Goal: Find specific page/section: Find specific page/section

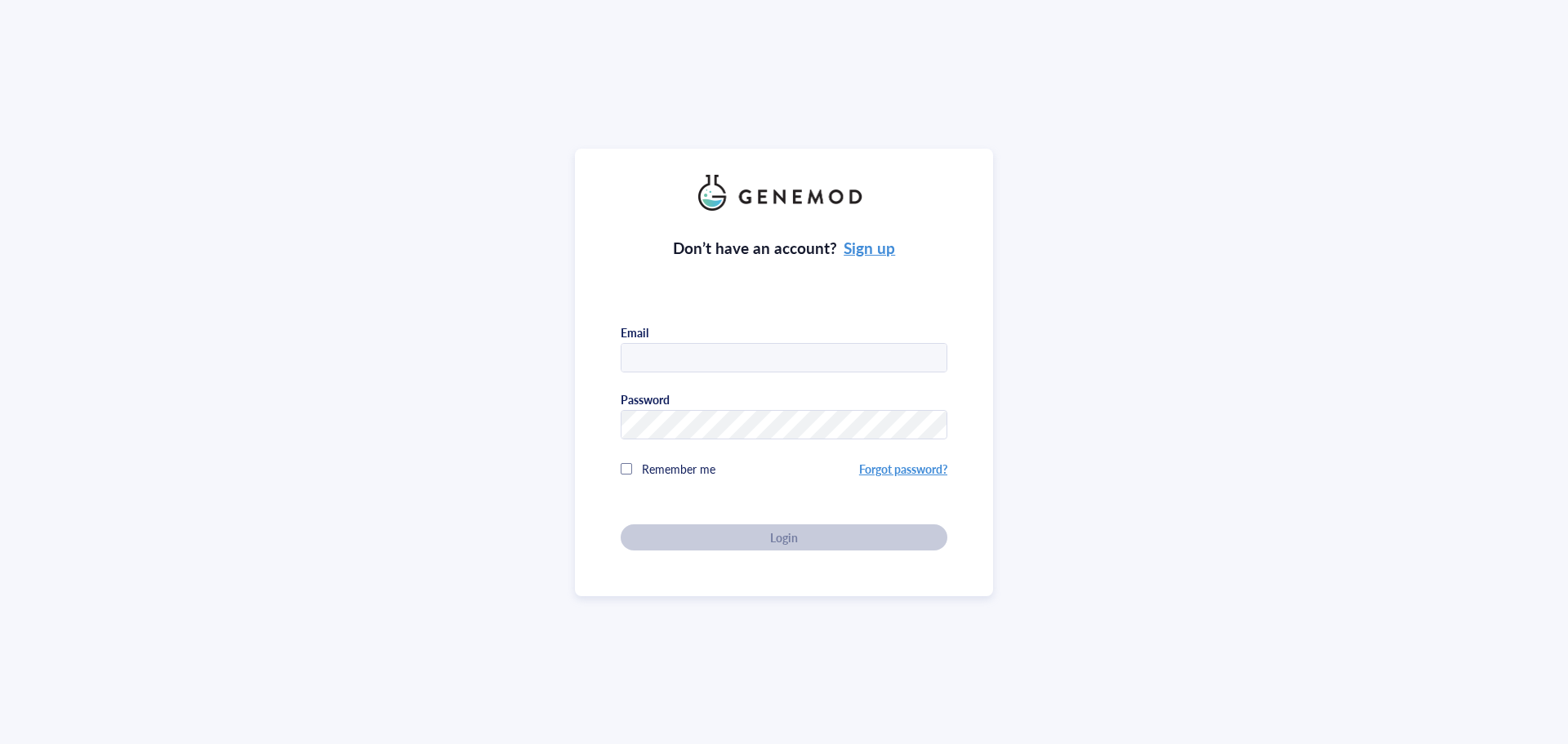
click at [663, 360] on input "text" at bounding box center [784, 359] width 325 height 29
type input "[EMAIL_ADDRESS][DOMAIN_NAME]"
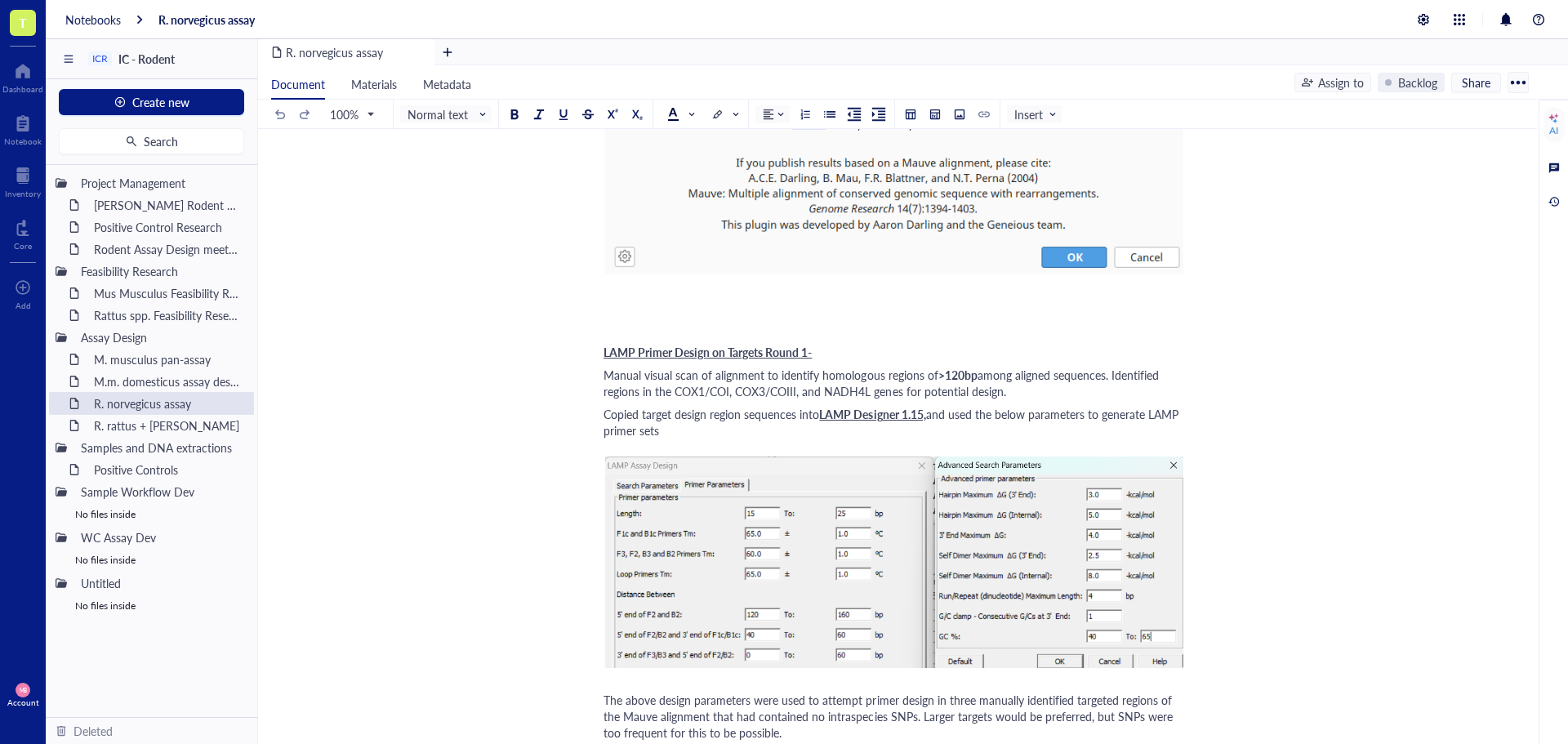
scroll to position [531, 0]
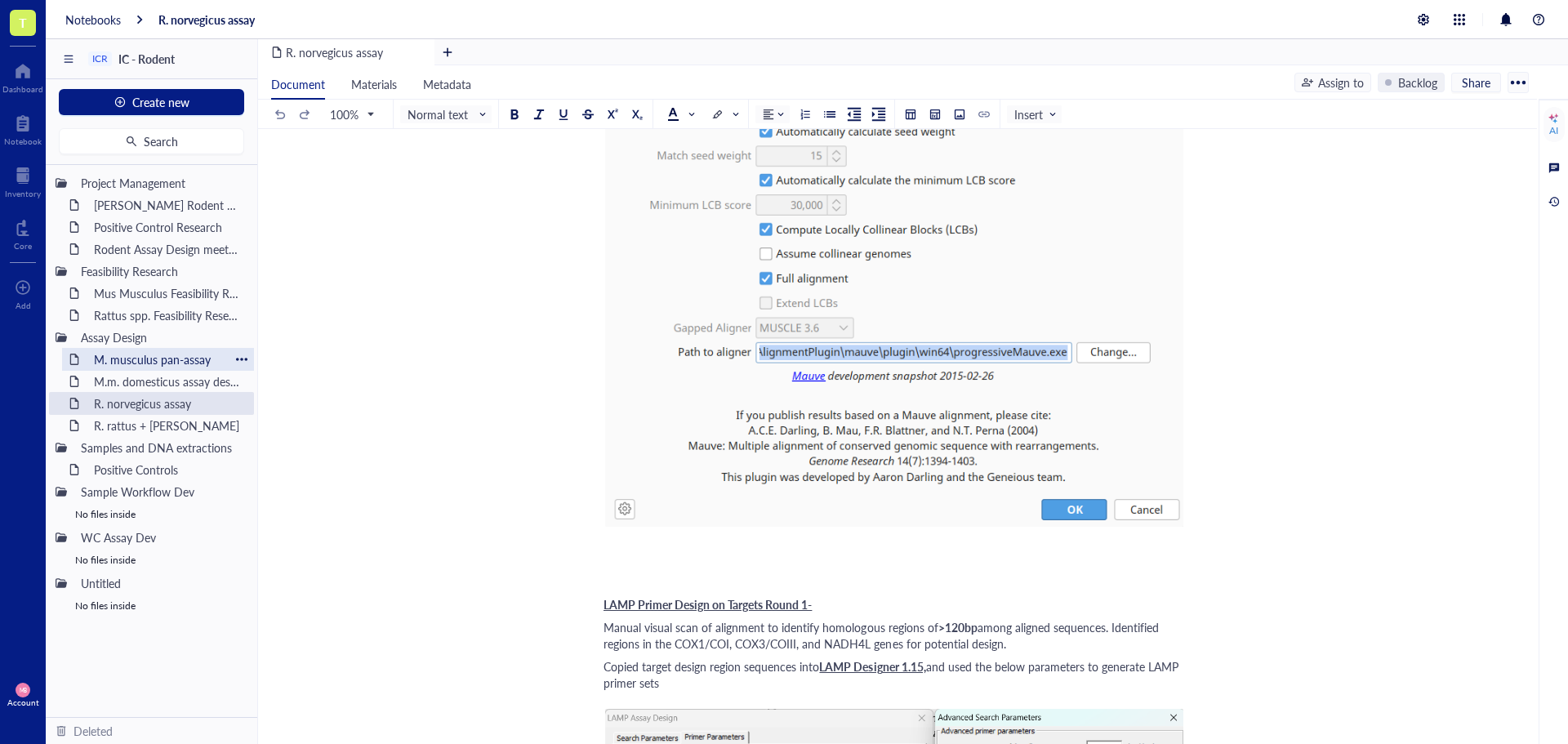
click at [122, 357] on div "M. musculus pan-assay" at bounding box center [158, 359] width 143 height 23
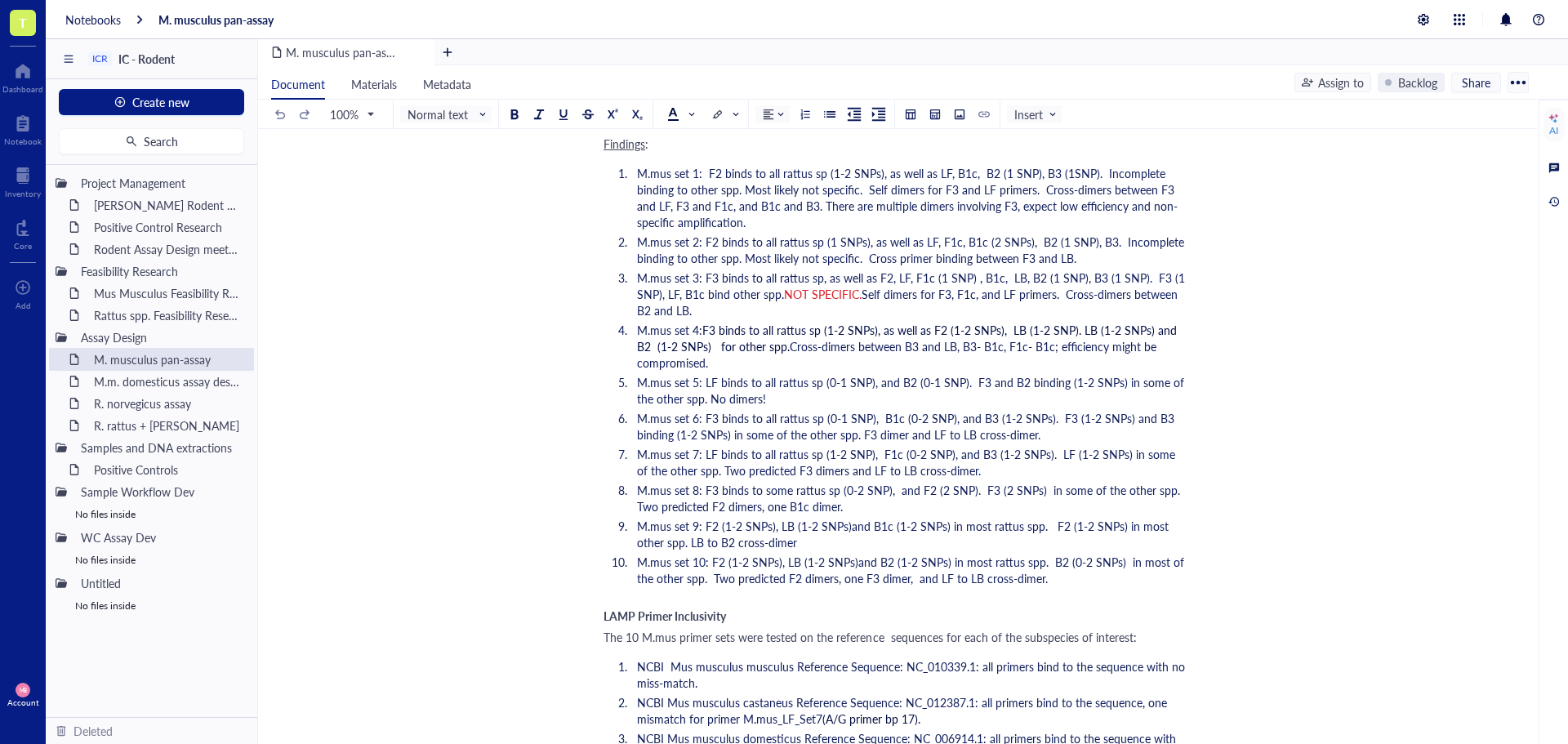
scroll to position [105675, 0]
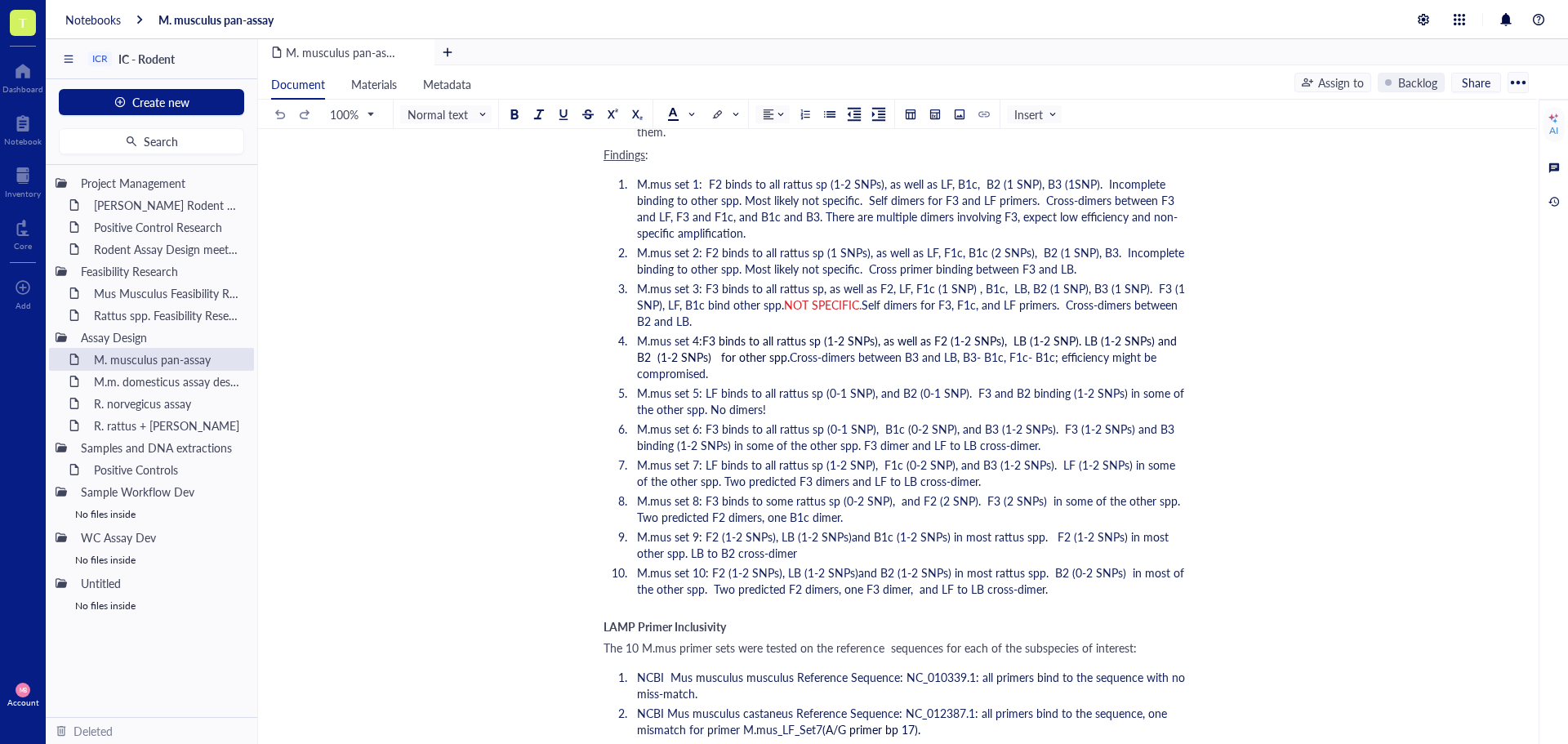
click at [1537, 727] on div "Document Materials Metadata Assign to Backlog Share 100% Normal text Insert AI …" at bounding box center [912, 424] width 1309 height 718
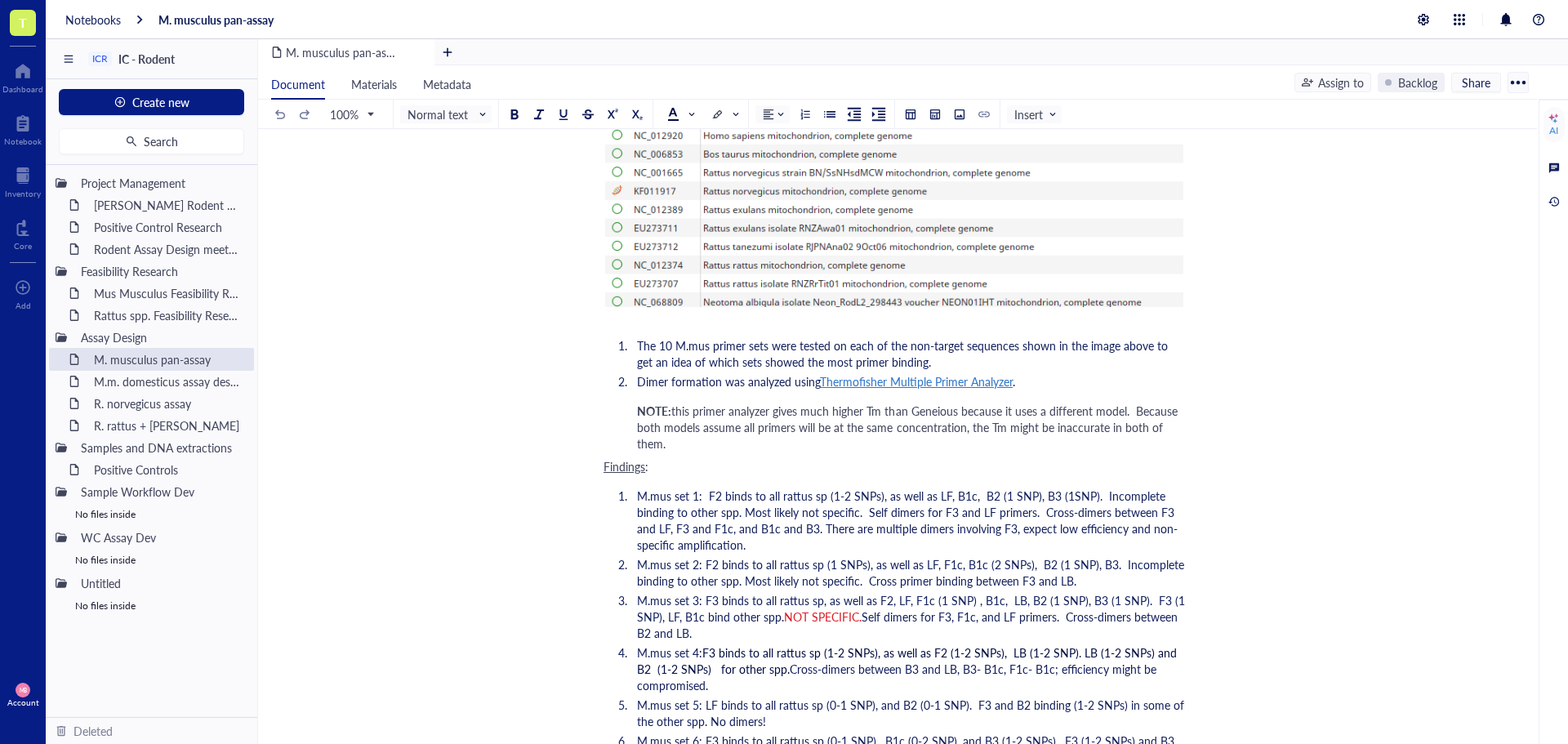
scroll to position [0, 0]
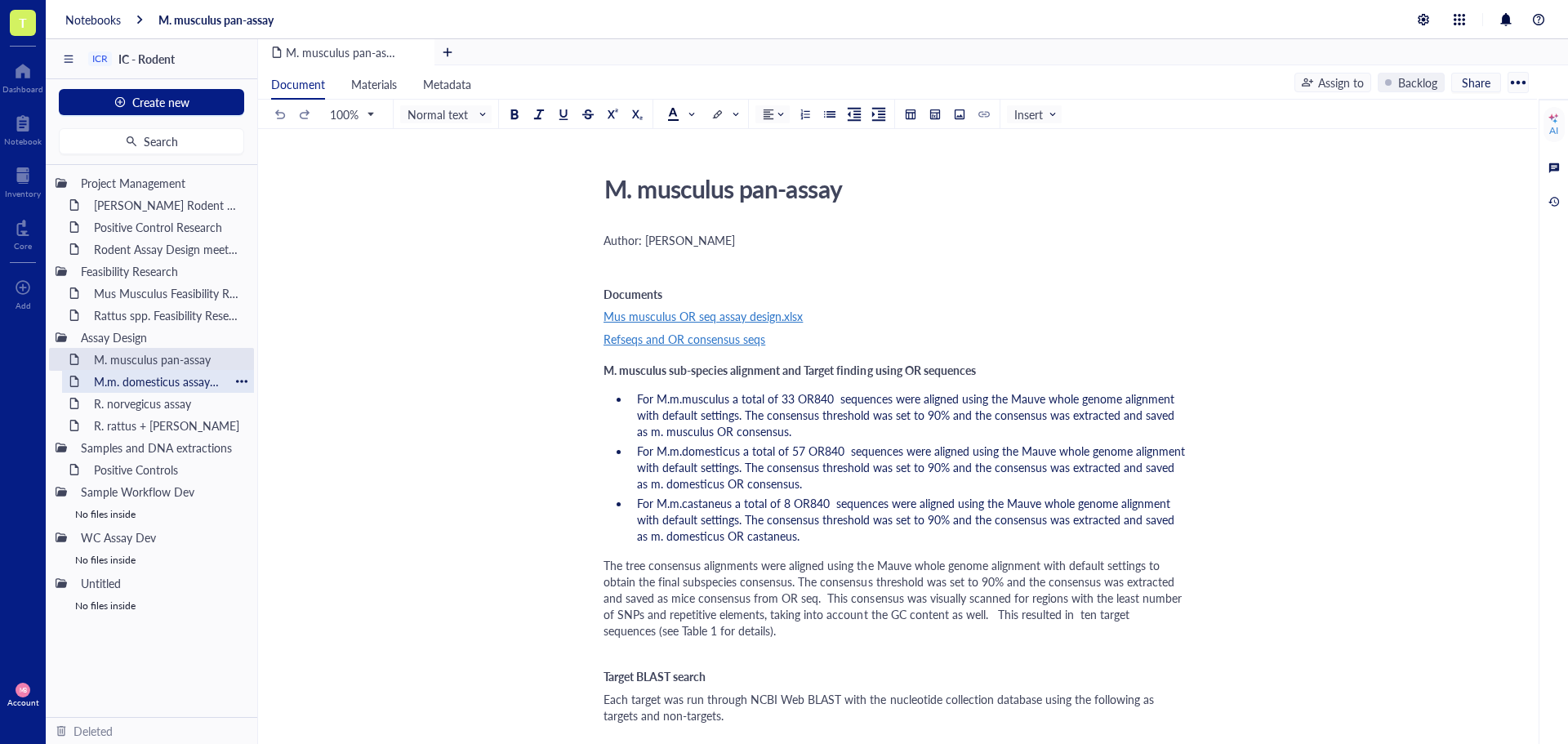
click at [106, 385] on div "M.m. domesticus assay design" at bounding box center [158, 380] width 143 height 23
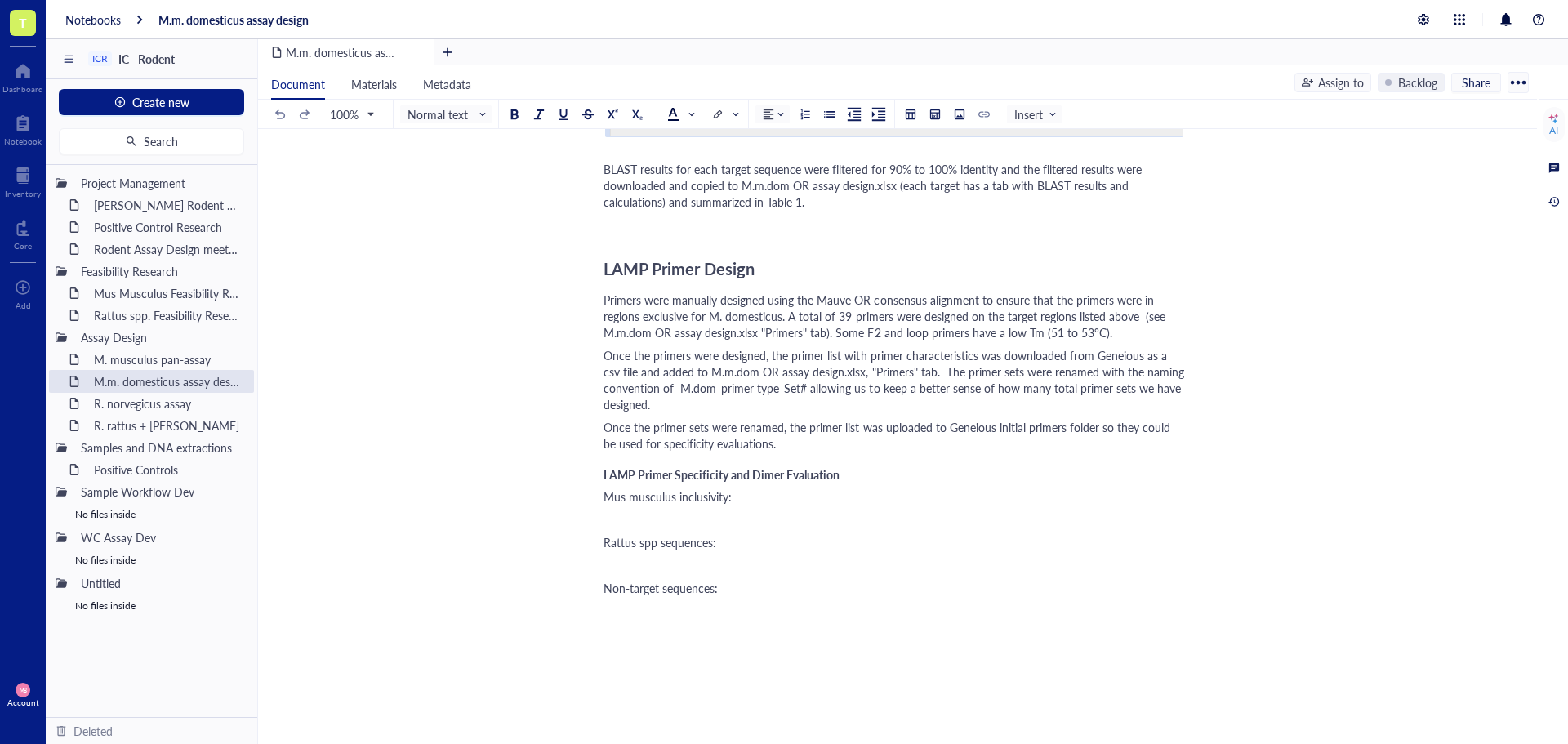
scroll to position [1552, 0]
click at [115, 394] on div "R. norvegicus assay" at bounding box center [158, 403] width 143 height 23
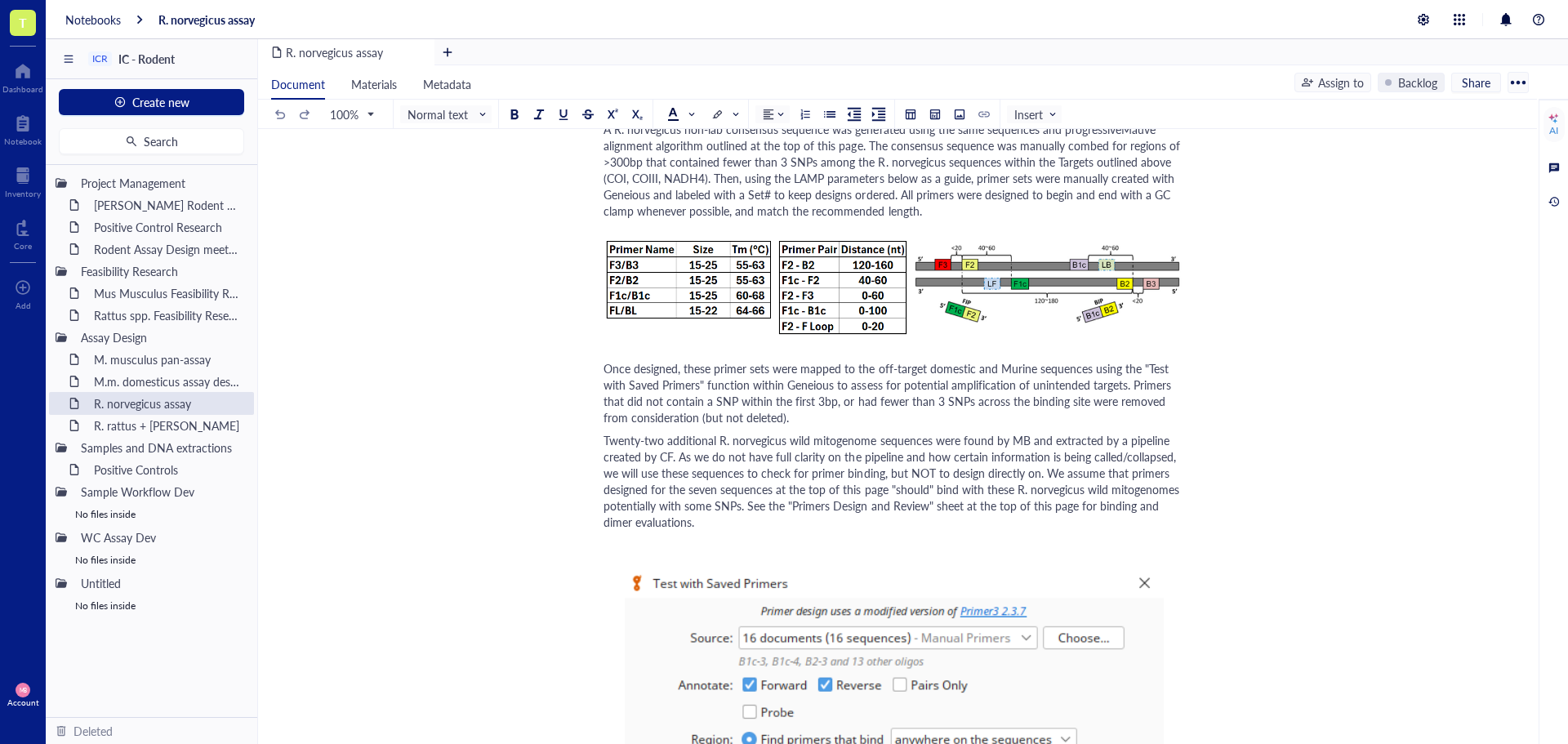
scroll to position [3635, 0]
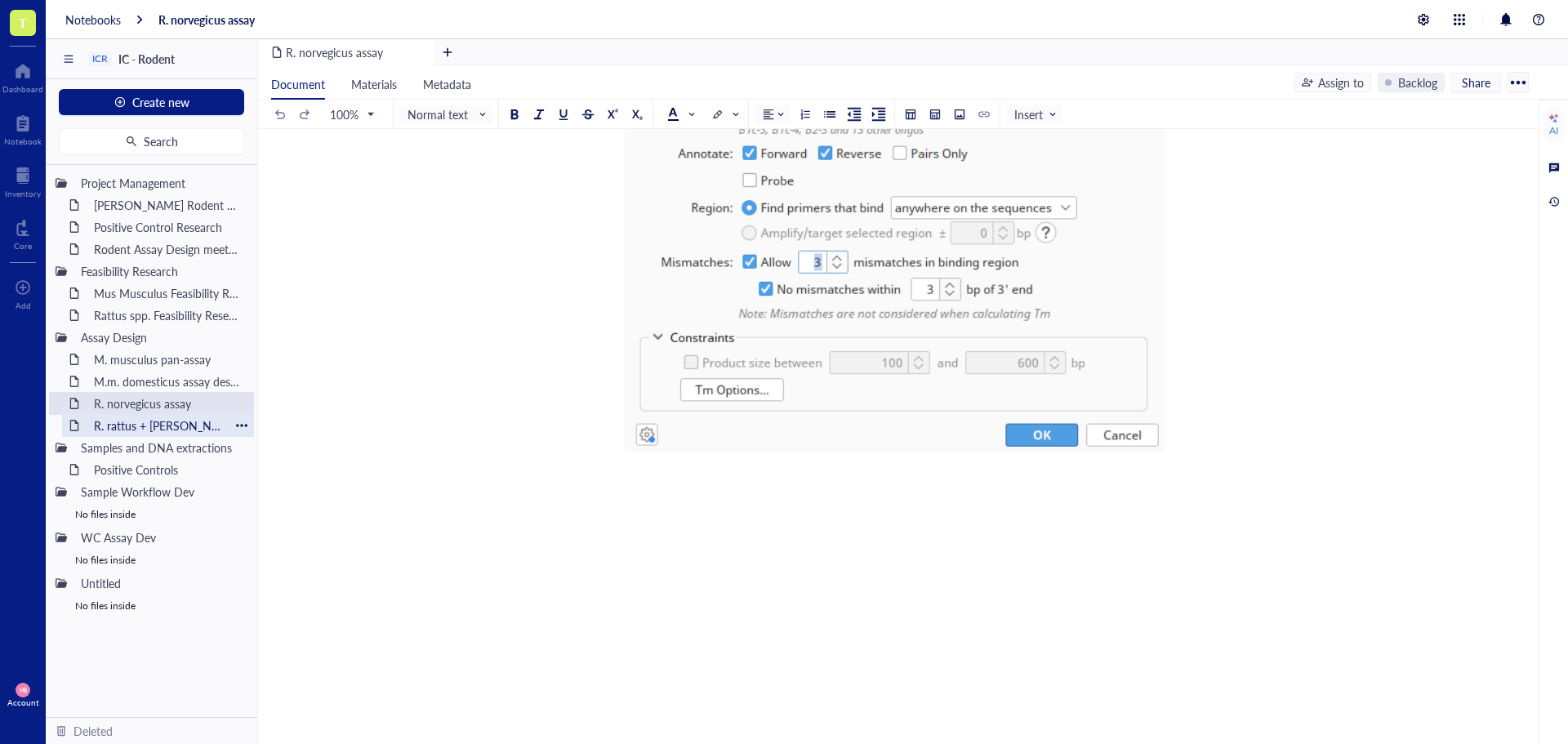
click at [121, 426] on div "R. rattus + tanezumi assay" at bounding box center [158, 424] width 143 height 23
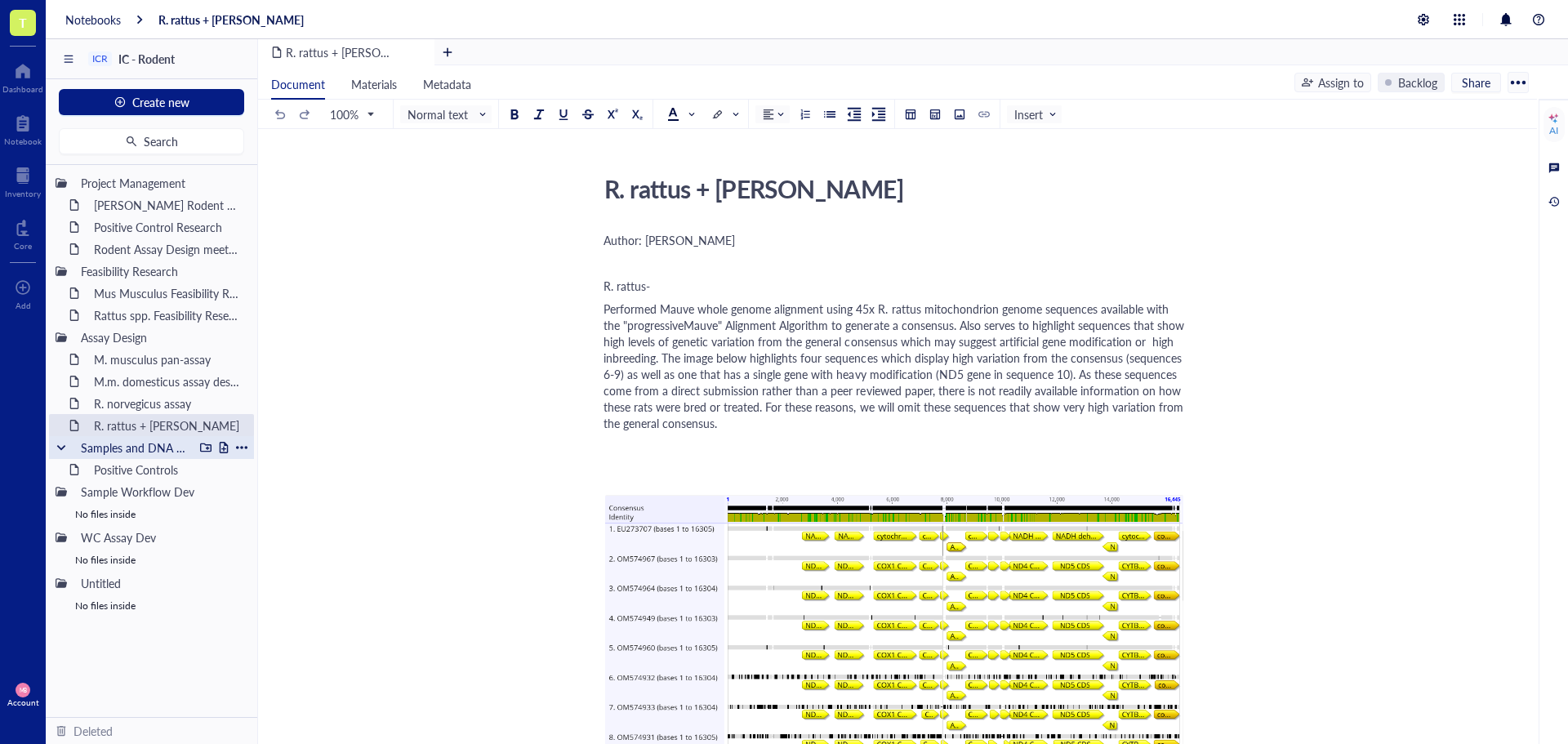
drag, startPoint x: 151, startPoint y: 471, endPoint x: 241, endPoint y: 449, distance: 92.6
click at [151, 471] on div "Positive Controls" at bounding box center [167, 469] width 161 height 23
